Goal: Task Accomplishment & Management: Use online tool/utility

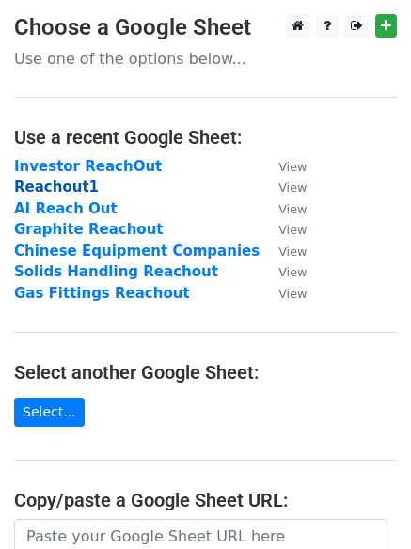
click at [21, 187] on strong "Reachout1" at bounding box center [56, 187] width 85 height 17
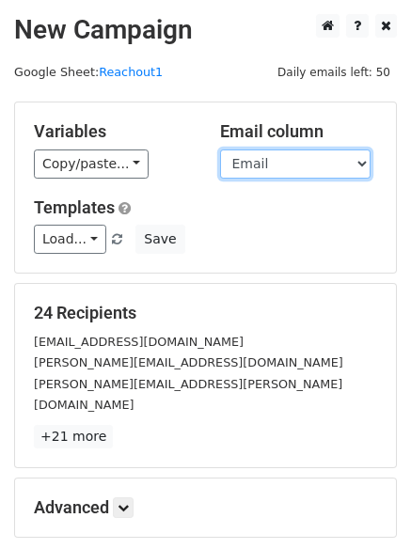
click at [307, 169] on select "Facility Name Emails Name Email Filter Rows to Merge" at bounding box center [295, 163] width 150 height 29
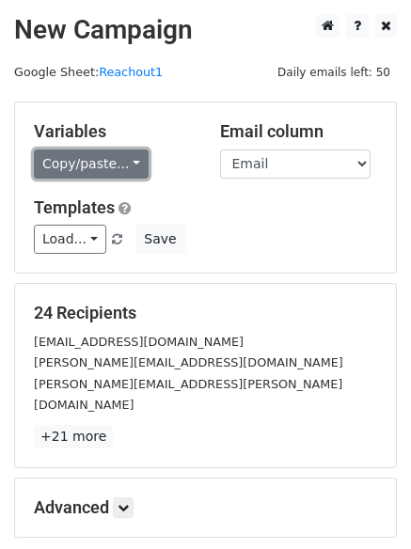
click at [134, 164] on link "Copy/paste..." at bounding box center [91, 163] width 115 height 29
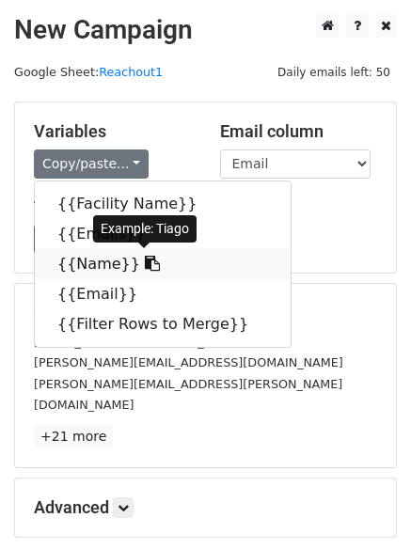
click at [108, 264] on link "{{Name}}" at bounding box center [163, 264] width 256 height 30
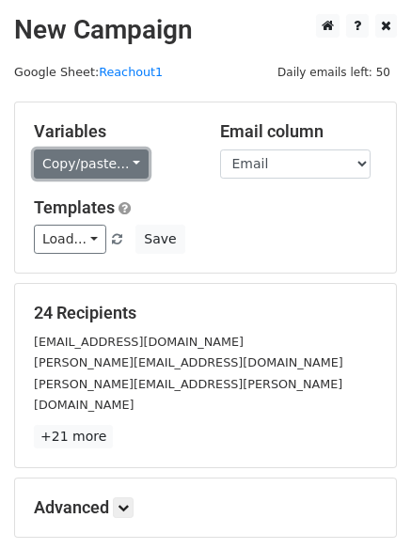
click at [91, 161] on link "Copy/paste..." at bounding box center [91, 163] width 115 height 29
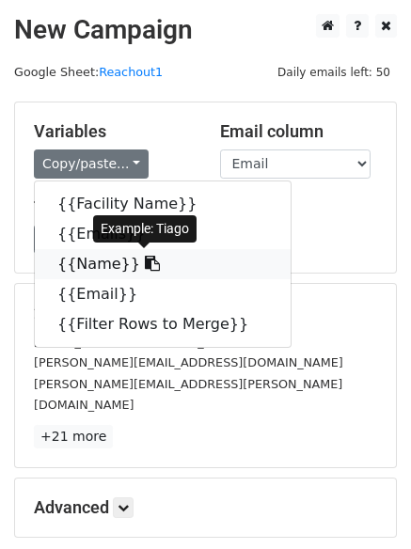
click at [145, 262] on icon at bounding box center [152, 263] width 15 height 15
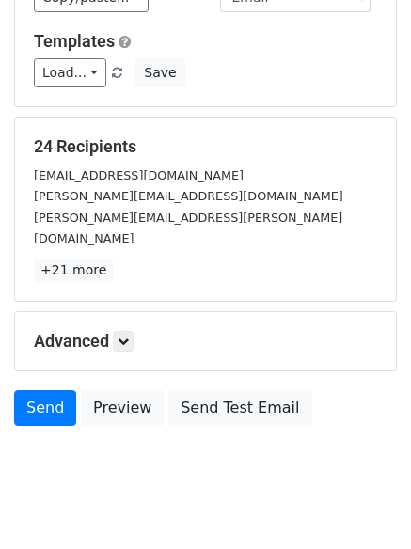
scroll to position [181, 0]
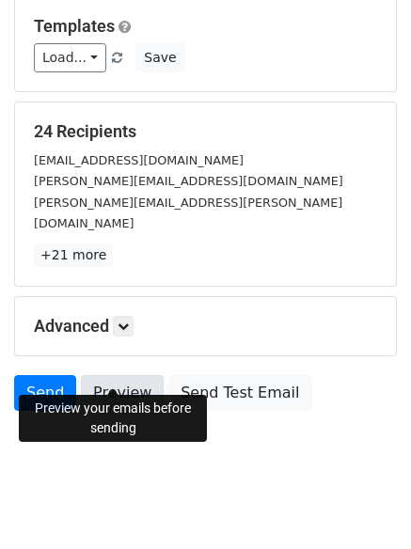
click at [119, 384] on link "Preview" at bounding box center [122, 393] width 83 height 36
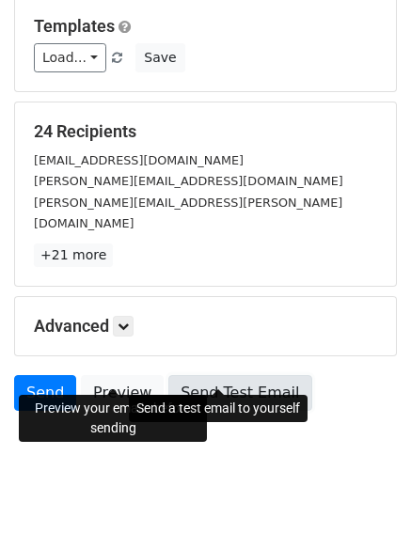
click at [236, 375] on link "Send Test Email" at bounding box center [239, 393] width 143 height 36
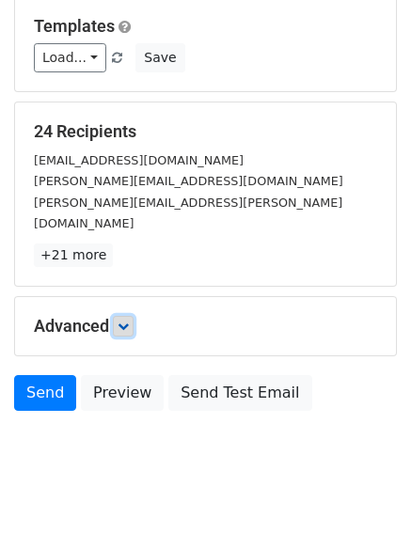
click at [128, 321] on icon at bounding box center [123, 326] width 11 height 11
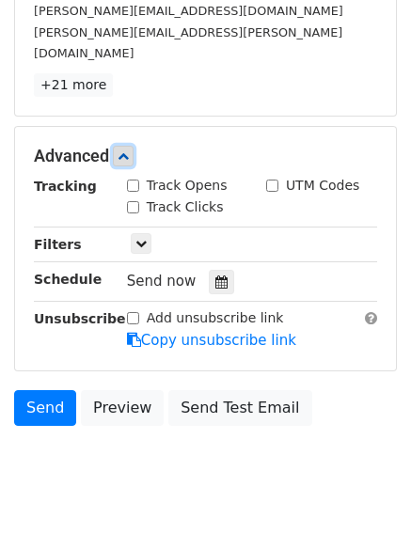
scroll to position [366, 0]
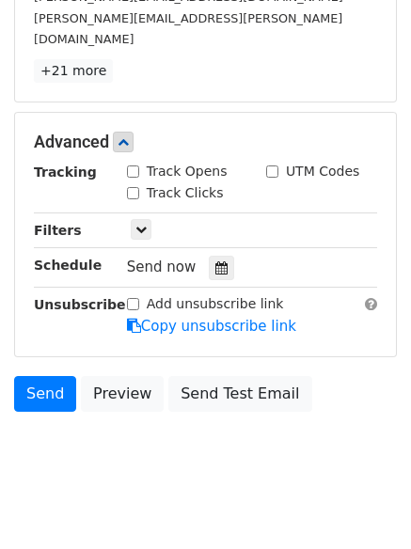
click at [123, 113] on div "Advanced Tracking Track Opens UTM Codes Track Clicks Filters Only include sprea…" at bounding box center [205, 235] width 381 height 244
click at [128, 132] on link at bounding box center [123, 142] width 21 height 21
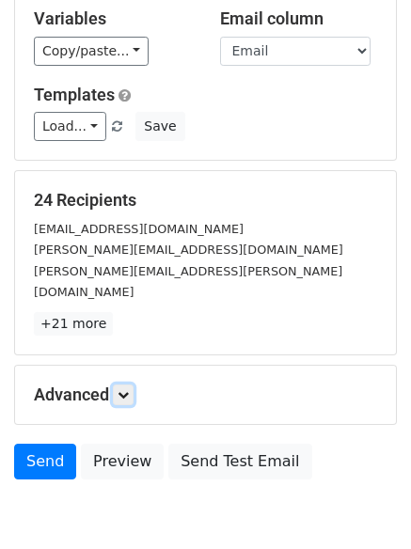
scroll to position [0, 0]
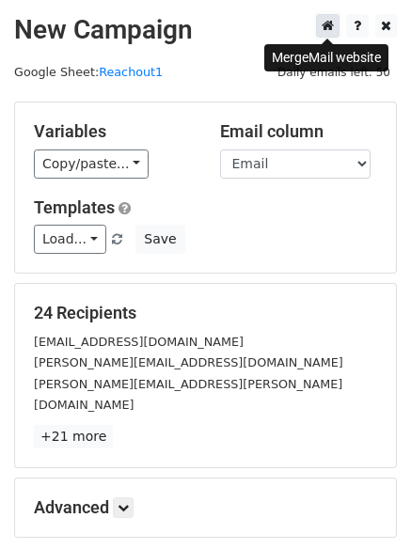
click at [330, 28] on icon at bounding box center [328, 25] width 12 height 13
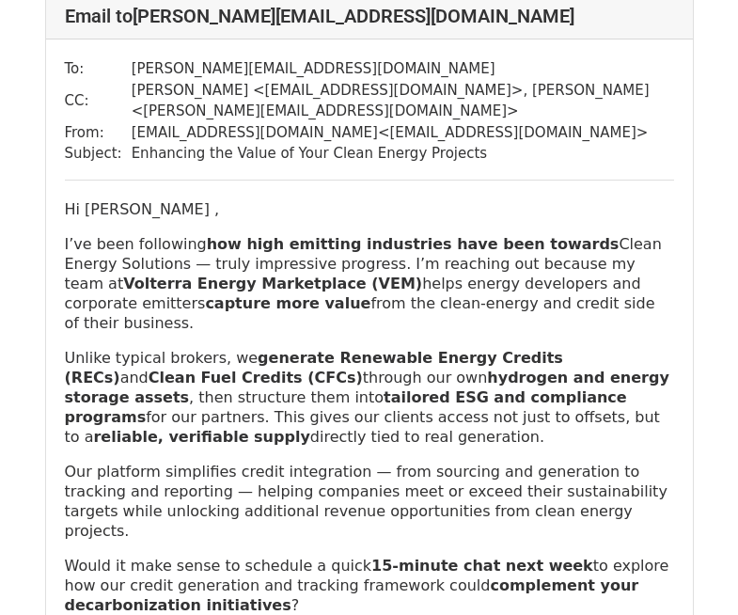
scroll to position [1128, 0]
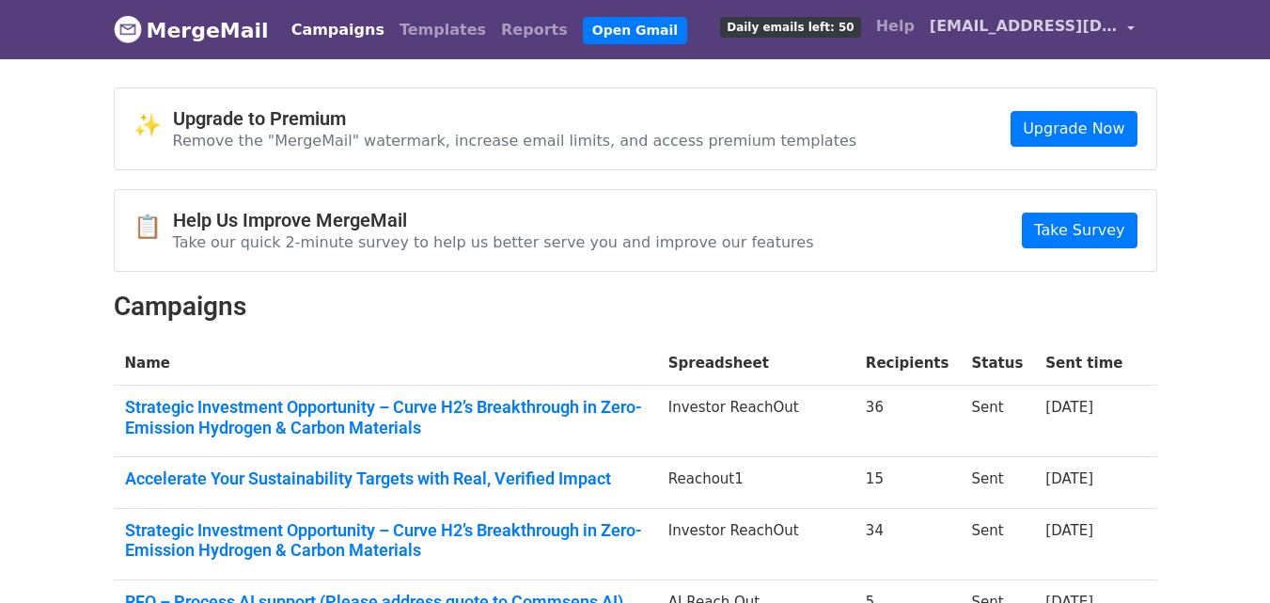
click at [1122, 28] on link "[EMAIL_ADDRESS][DOMAIN_NAME]" at bounding box center [1032, 30] width 220 height 44
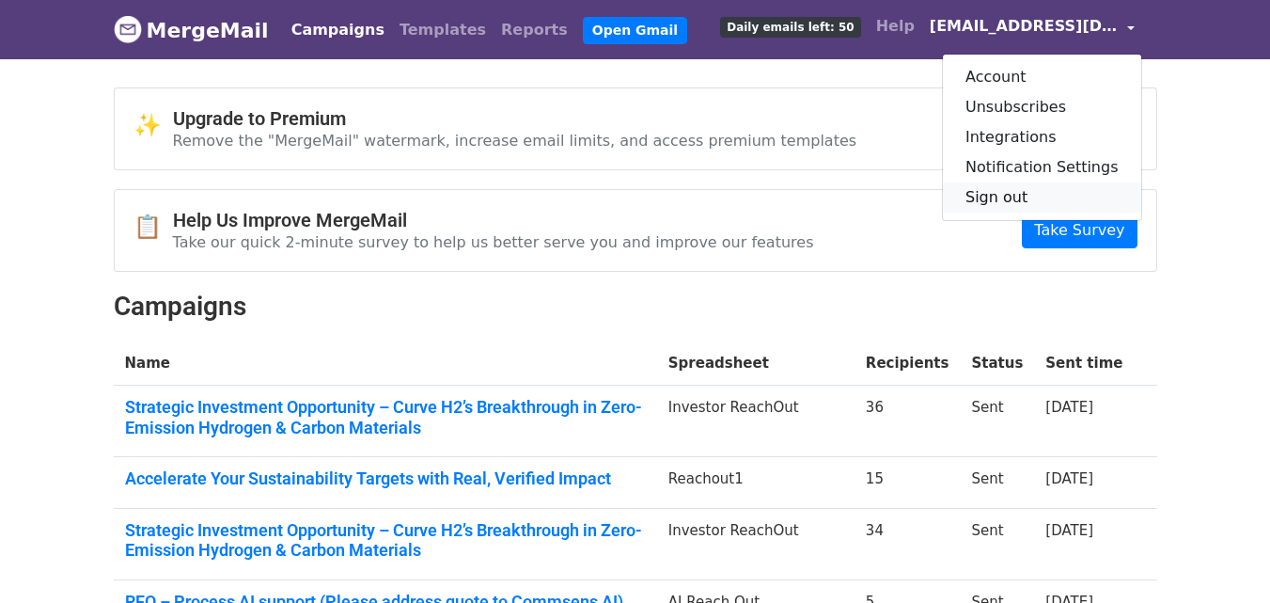
click at [1024, 195] on link "Sign out" at bounding box center [1042, 197] width 198 height 30
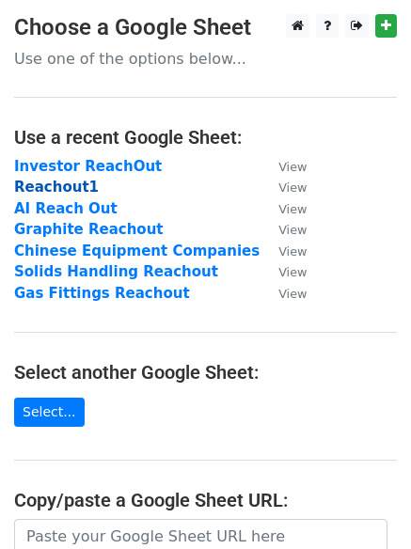
click at [41, 191] on strong "Reachout1" at bounding box center [56, 187] width 85 height 17
